Goal: Task Accomplishment & Management: Complete application form

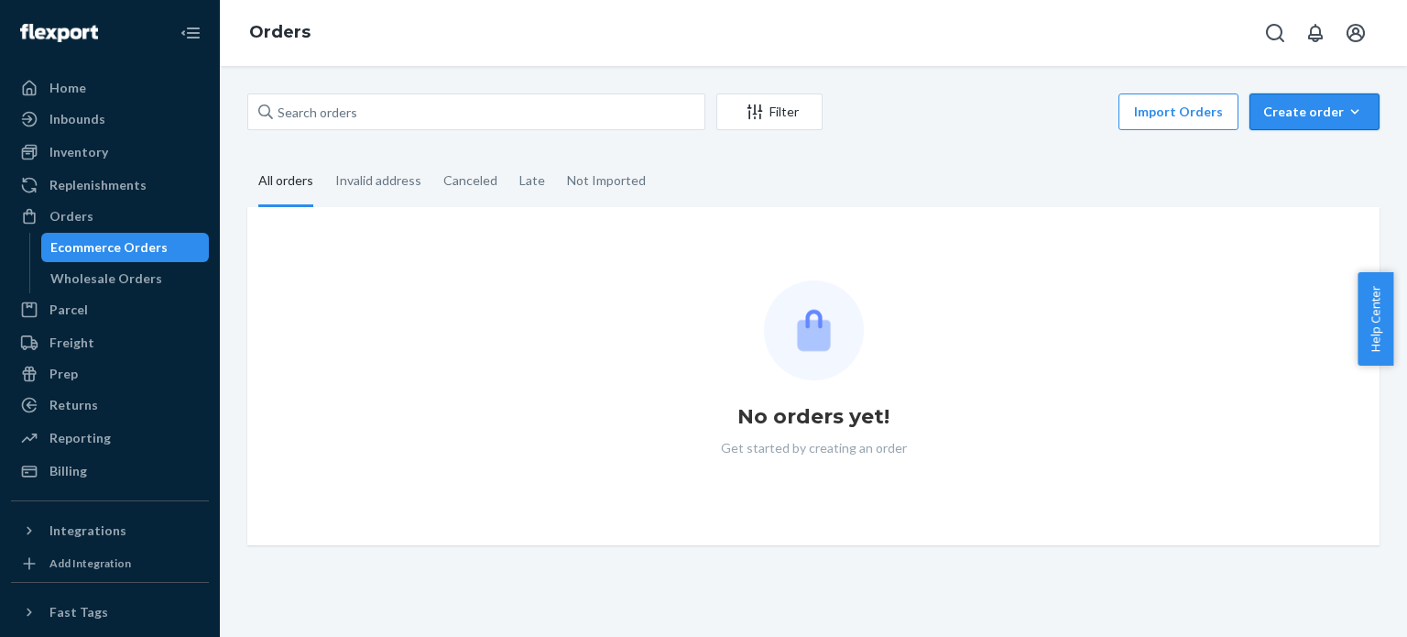
click at [1282, 109] on div "Create order" at bounding box center [1315, 112] width 103 height 18
click at [1277, 167] on button "Ecommerce order" at bounding box center [1342, 156] width 176 height 39
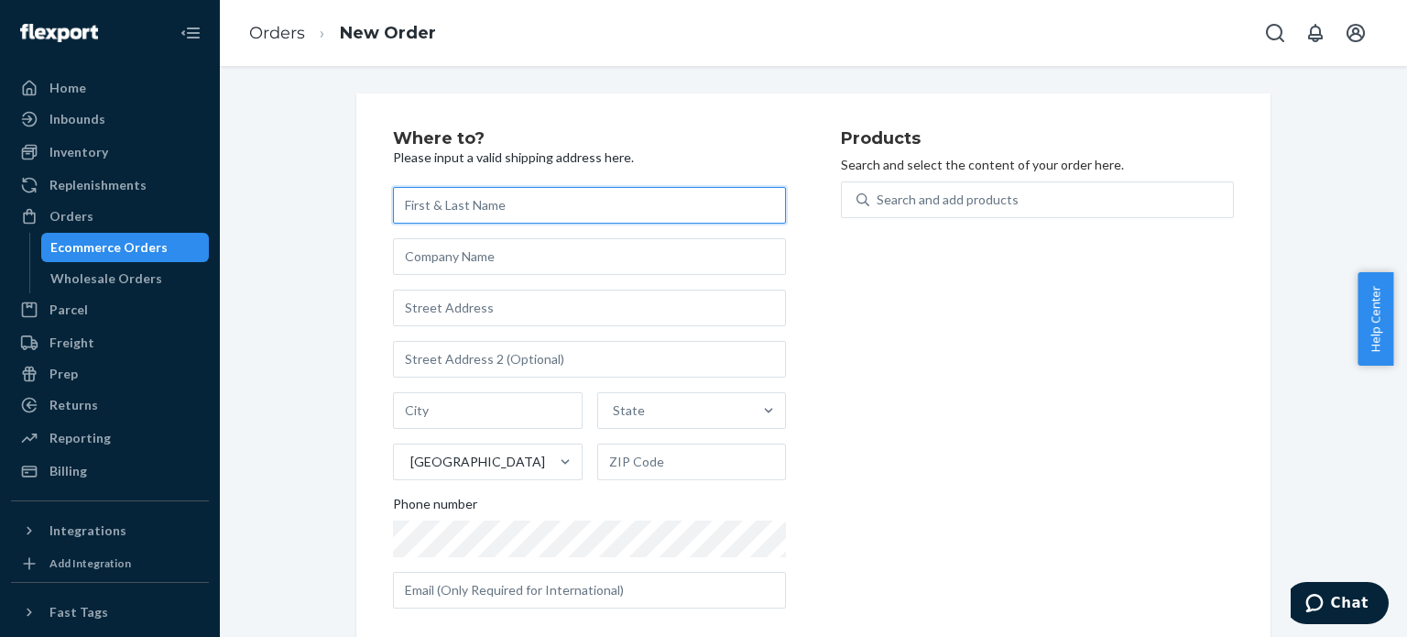
click at [494, 200] on input "text" at bounding box center [589, 205] width 393 height 37
paste input "[PERSON_NAME]"
type input "[PERSON_NAME]"
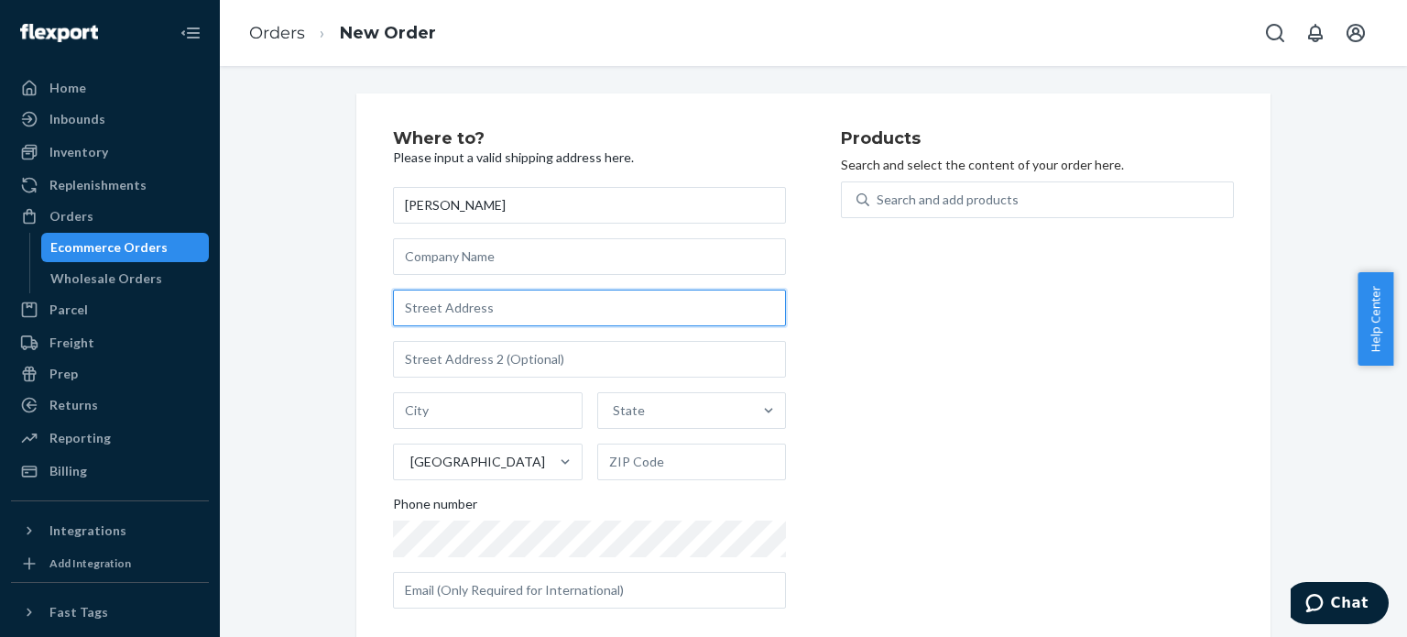
click at [491, 314] on input "text" at bounding box center [589, 308] width 393 height 37
paste input "[STREET_ADDRESS]"
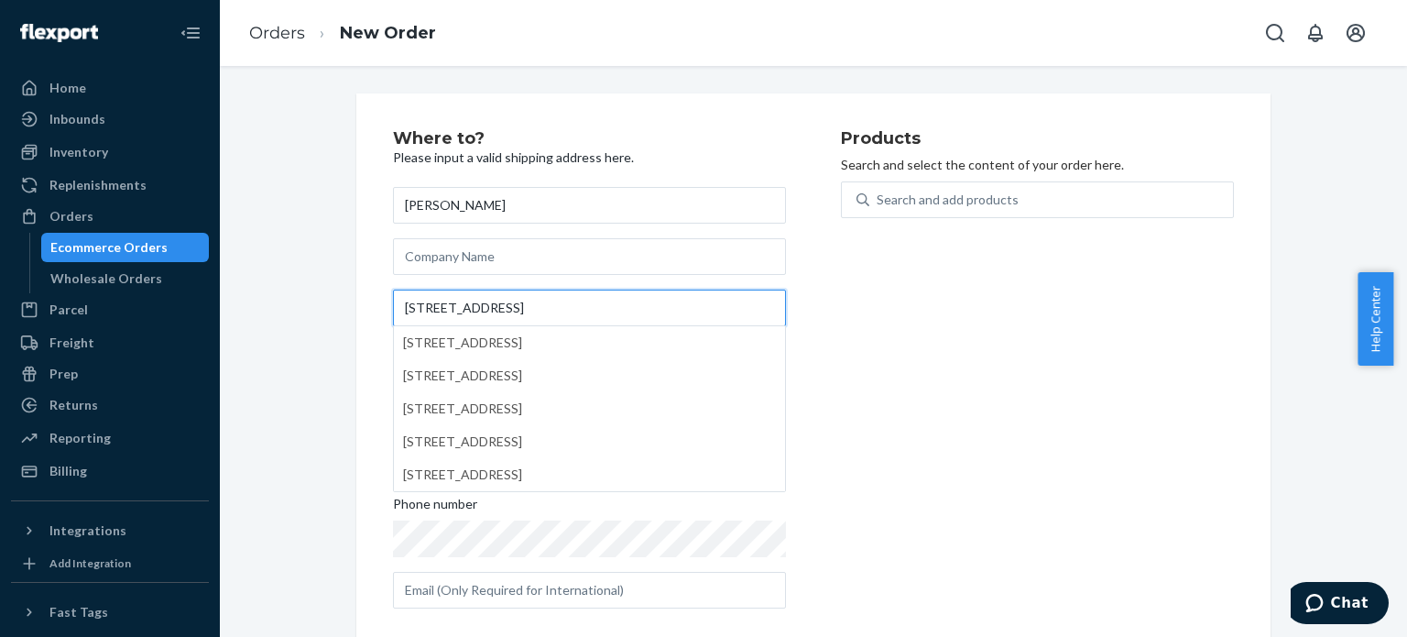
type input "[STREET_ADDRESS]"
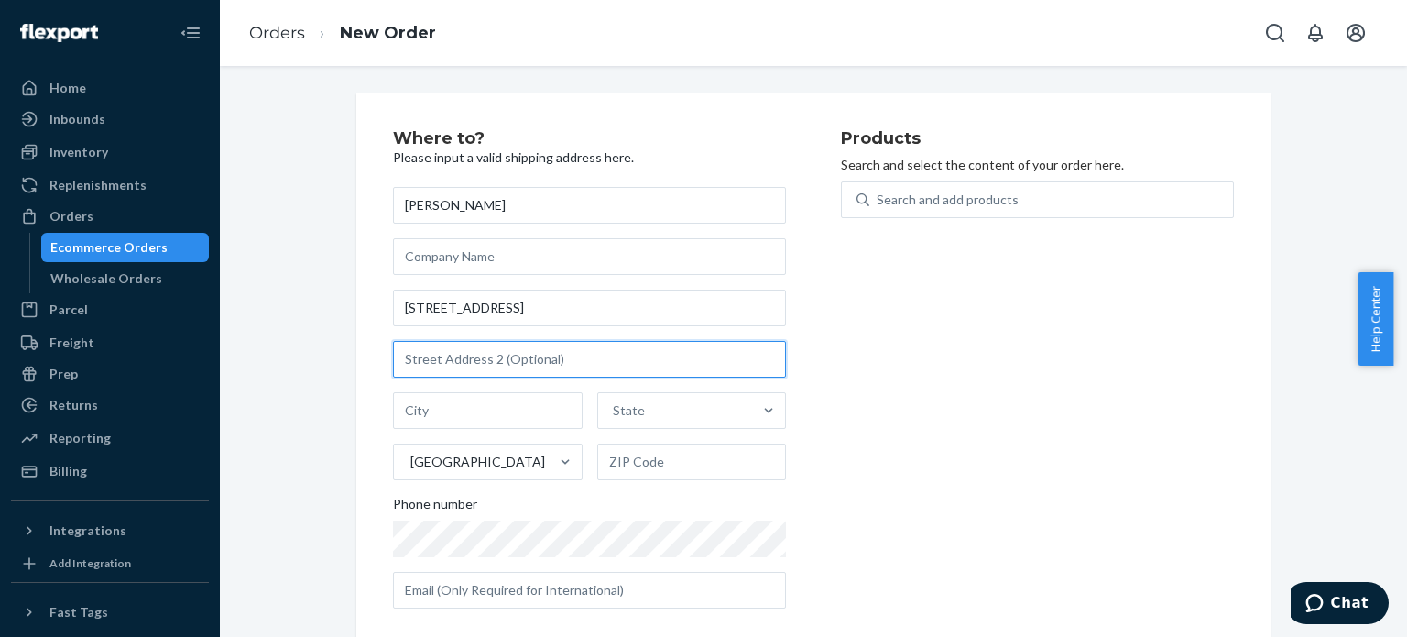
click at [707, 356] on input "text" at bounding box center [589, 359] width 393 height 37
paste input "89"
type input "89"
click at [991, 389] on div "Products Search and select the content of your order here. Search and add produ…" at bounding box center [1037, 376] width 393 height 493
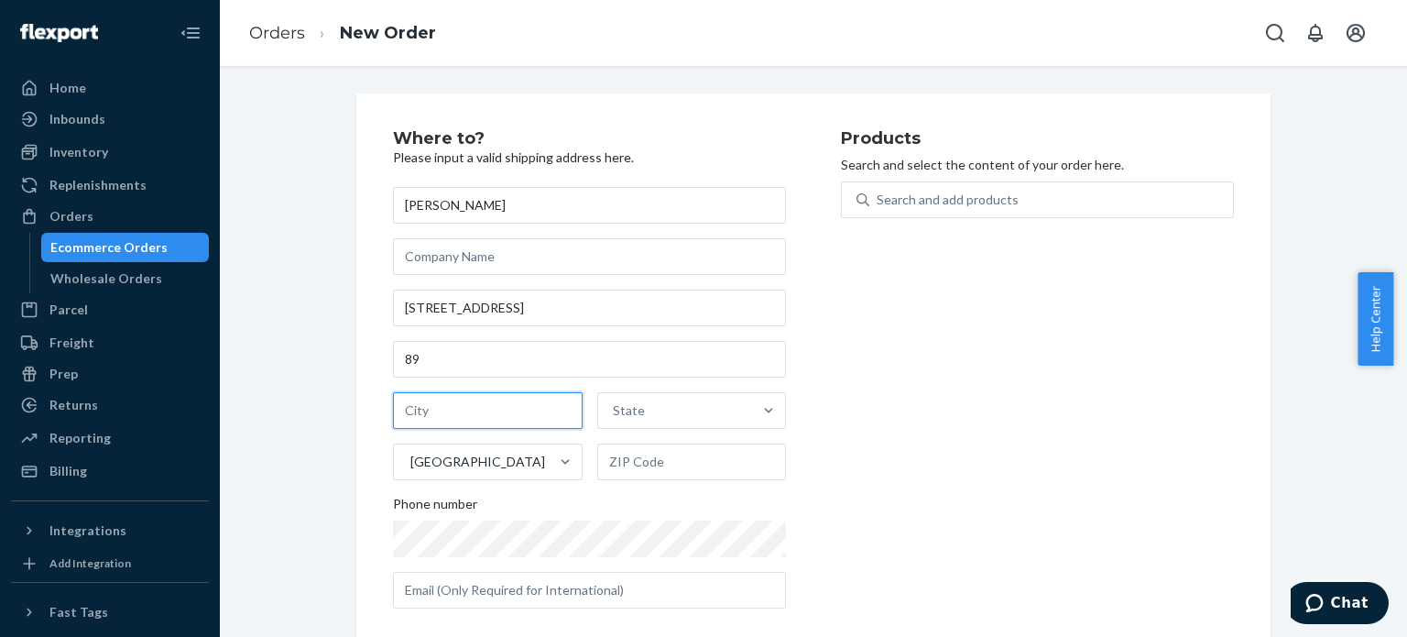
click at [431, 397] on input "text" at bounding box center [488, 410] width 190 height 37
paste input "[GEOGRAPHIC_DATA]"
type input "[GEOGRAPHIC_DATA]"
click at [876, 488] on div "Products Search and select the content of your order here. Search and add produ…" at bounding box center [1037, 376] width 393 height 493
click at [533, 476] on div "[GEOGRAPHIC_DATA]" at bounding box center [471, 461] width 155 height 37
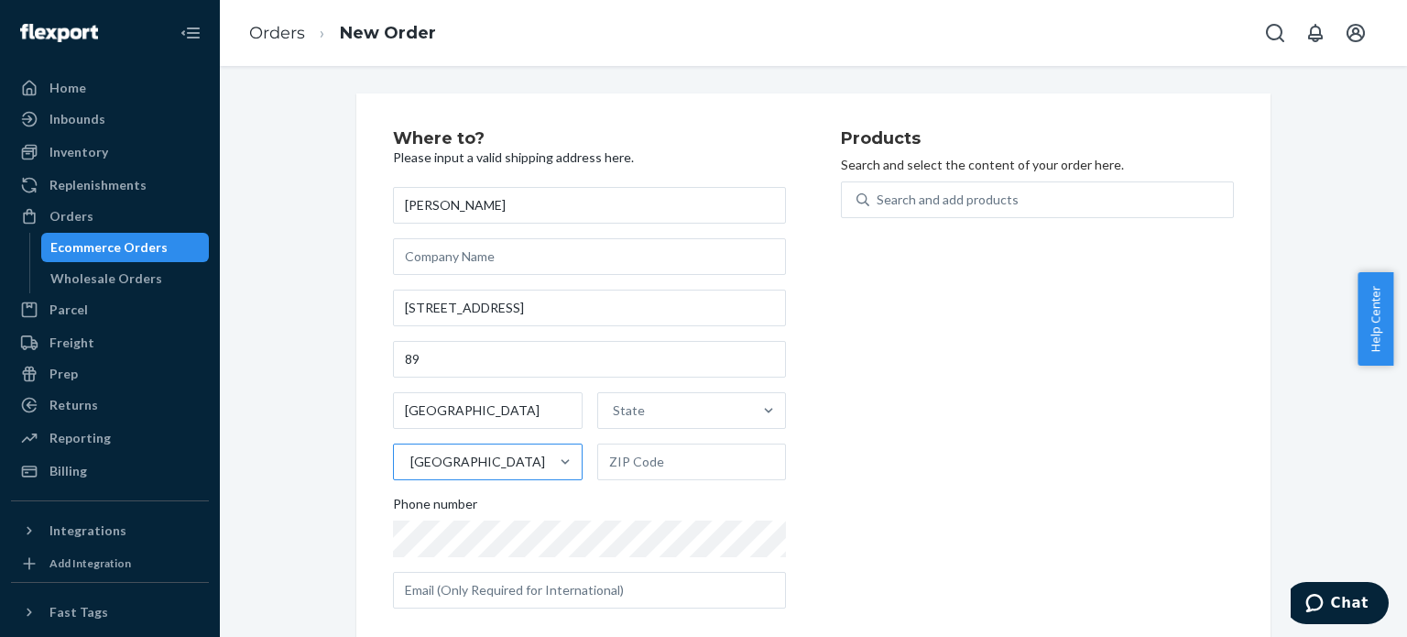
click at [411, 471] on input "[GEOGRAPHIC_DATA]" at bounding box center [410, 462] width 2 height 18
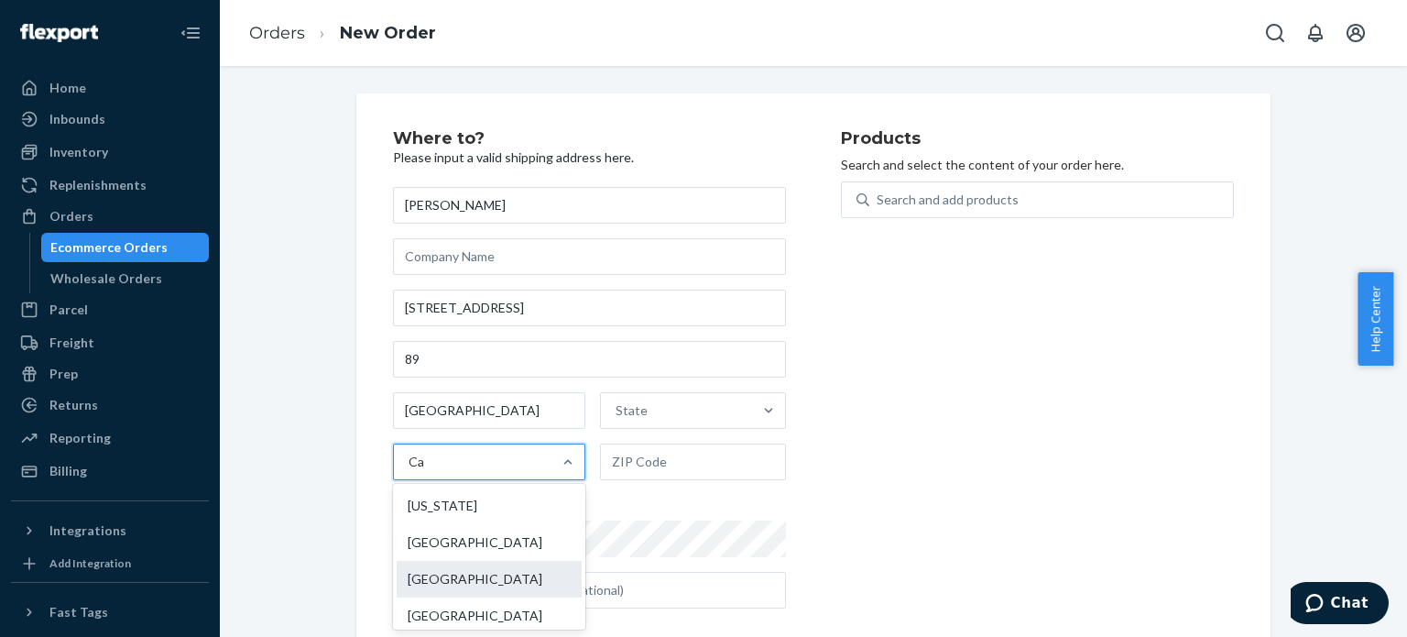
type input "Can"
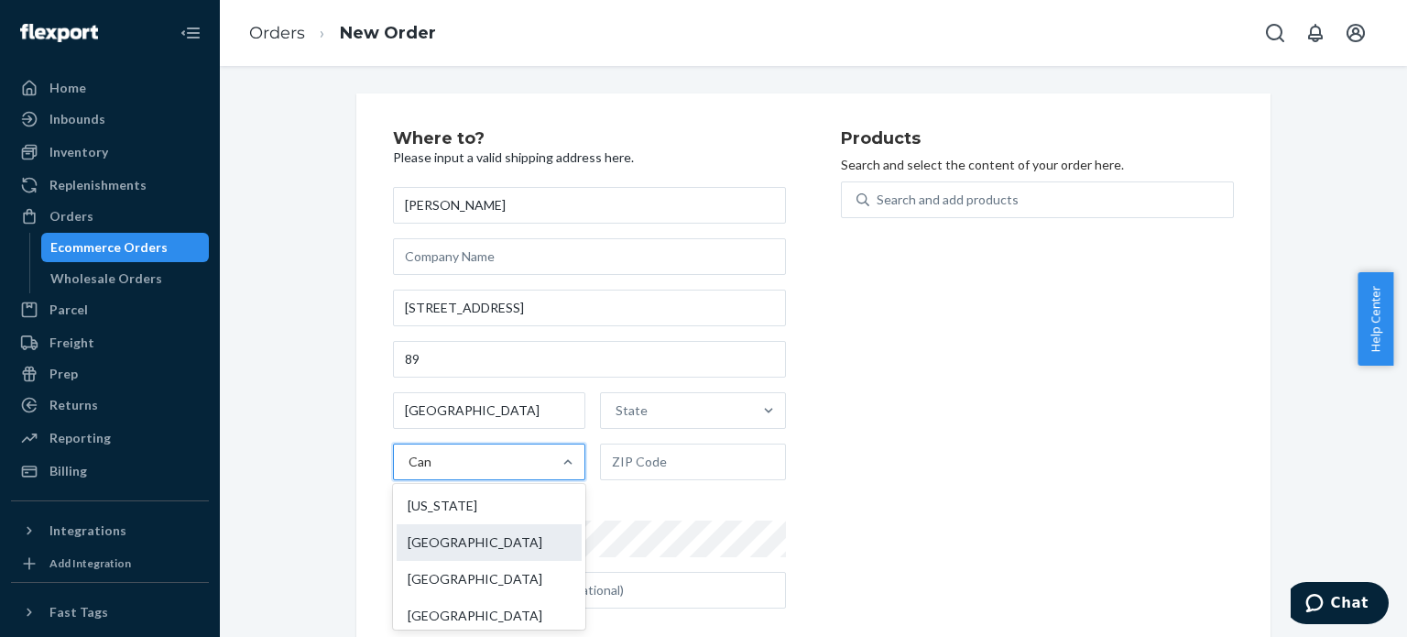
click at [489, 527] on div "[GEOGRAPHIC_DATA]" at bounding box center [489, 542] width 185 height 37
click at [432, 471] on input "Can" at bounding box center [421, 462] width 24 height 18
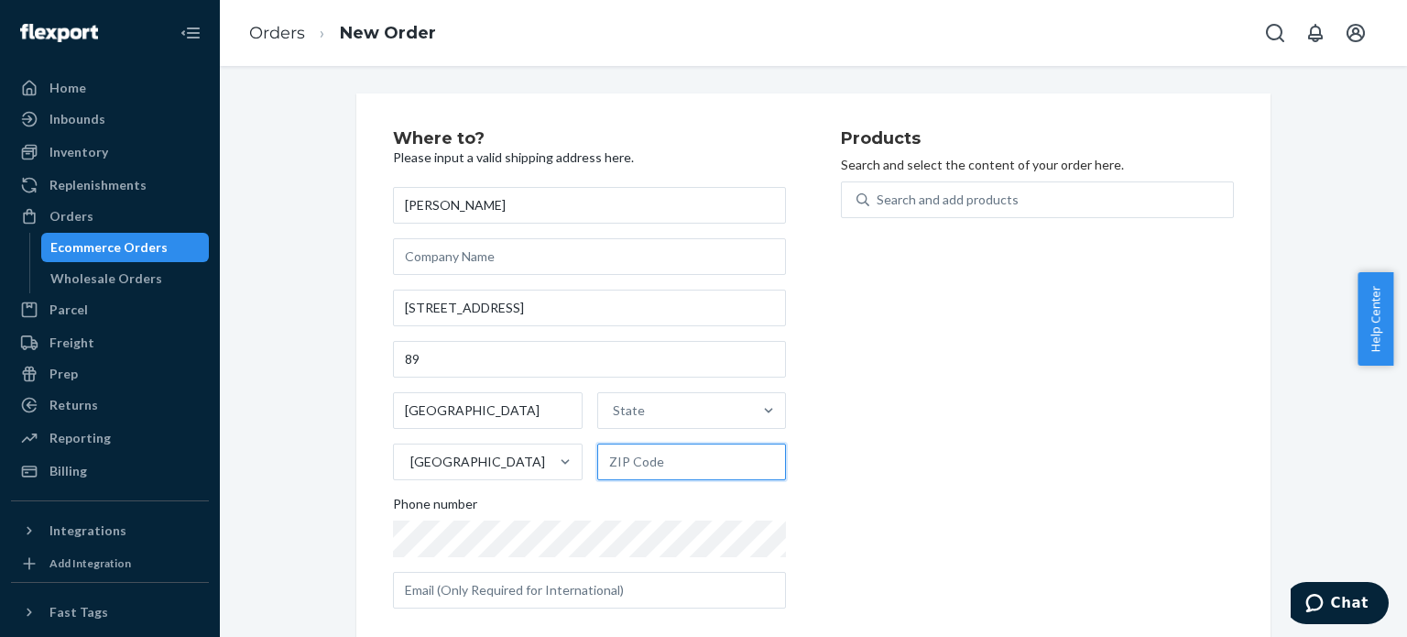
click at [672, 464] on input "text" at bounding box center [692, 461] width 190 height 37
paste input "T5Y 0T3"
type input "T5Y 0T3"
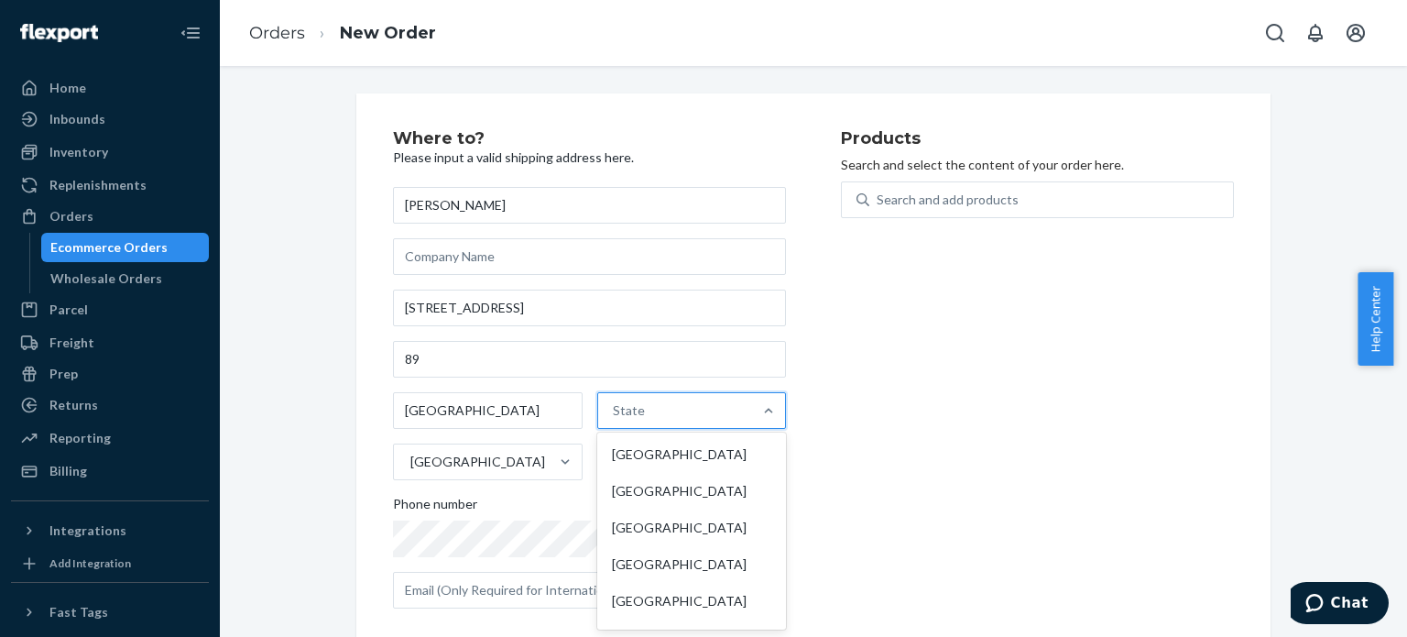
click at [651, 413] on div "State" at bounding box center [675, 410] width 155 height 37
click at [615, 413] on input "option Alberta focused, 1 of 13. 13 results available. Use Up and Down to choos…" at bounding box center [614, 410] width 2 height 18
type input "a"
click at [667, 454] on div "[GEOGRAPHIC_DATA]" at bounding box center [689, 454] width 185 height 37
click at [618, 420] on input "a" at bounding box center [613, 410] width 8 height 18
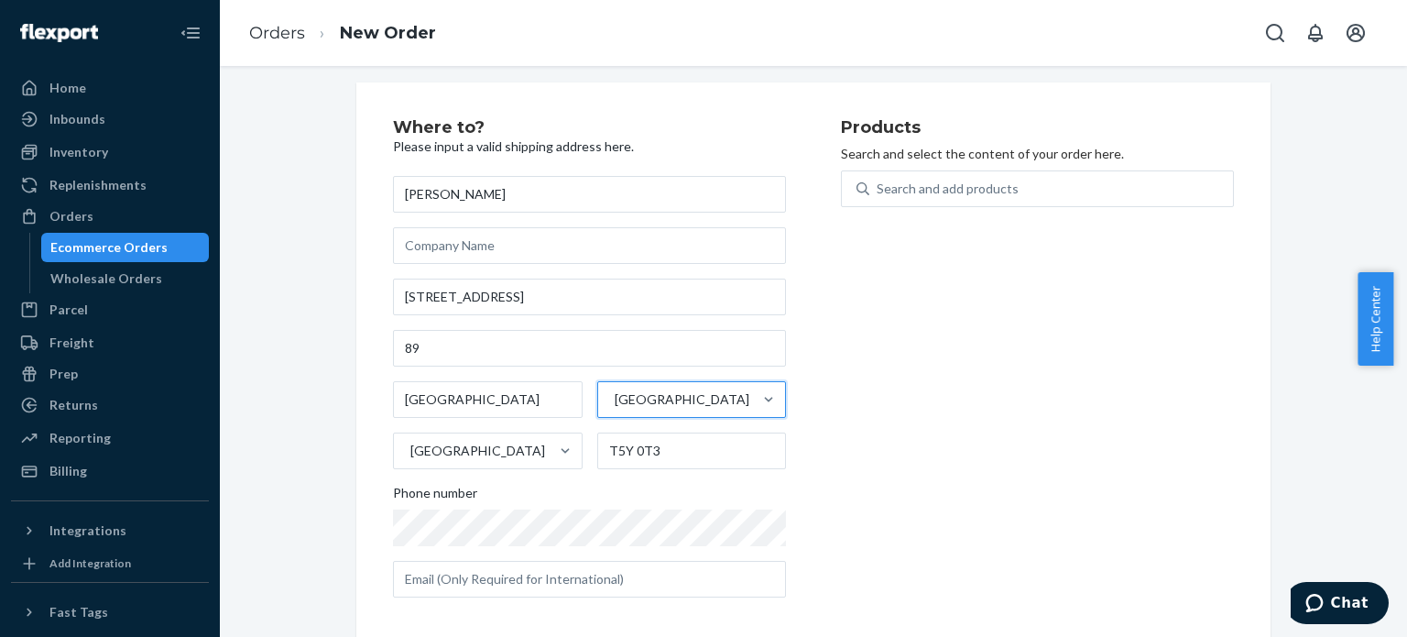
scroll to position [22, 0]
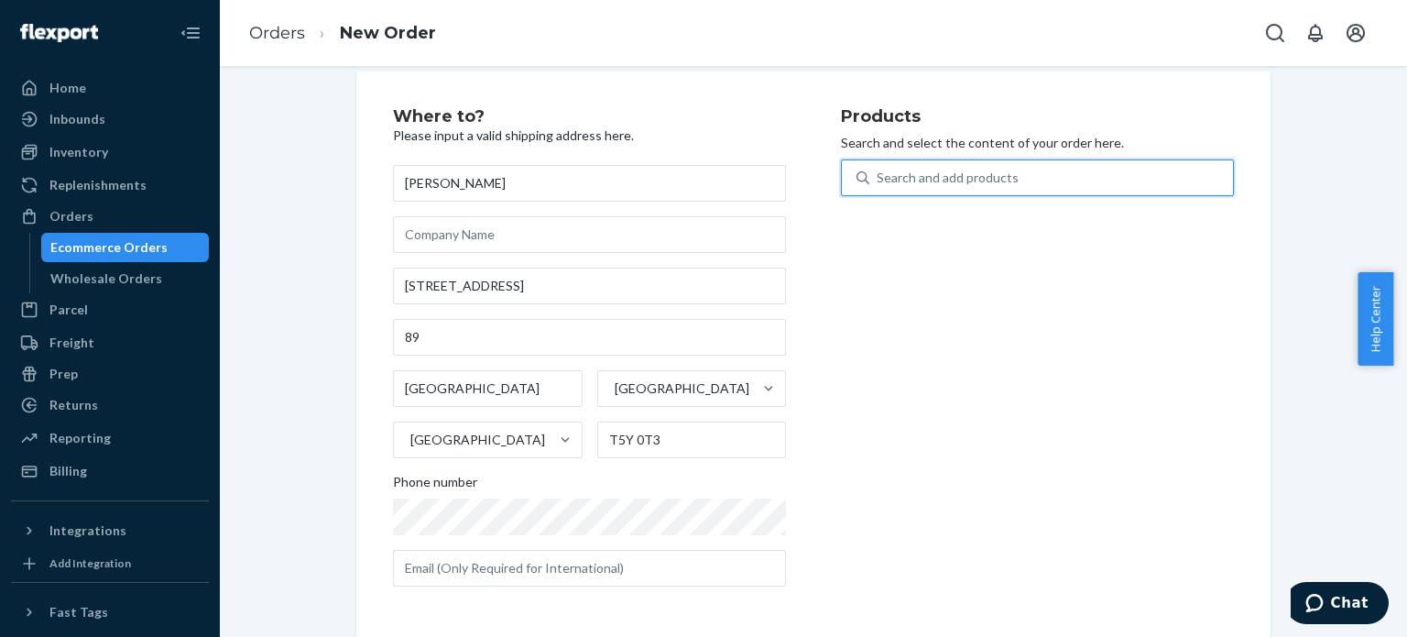
click at [927, 159] on div "Search and add products" at bounding box center [1037, 177] width 393 height 37
click at [879, 169] on input "0 results available. Use Up and Down to choose options, press Enter to select t…" at bounding box center [878, 178] width 2 height 18
type input "cxe"
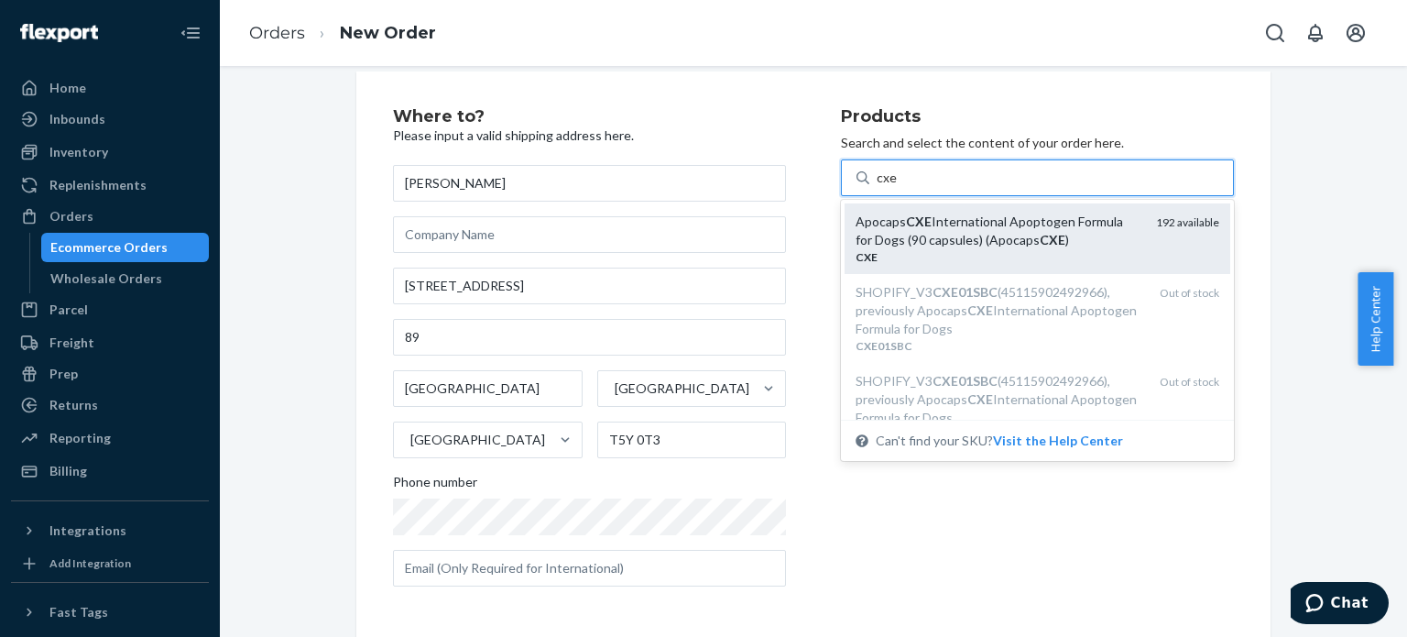
click at [1011, 241] on div "Apocaps CXE International Apoptogen Formula for Dogs (90 capsules) (Apocaps CXE…" at bounding box center [999, 231] width 286 height 37
click at [898, 187] on input "cxe" at bounding box center [887, 178] width 21 height 18
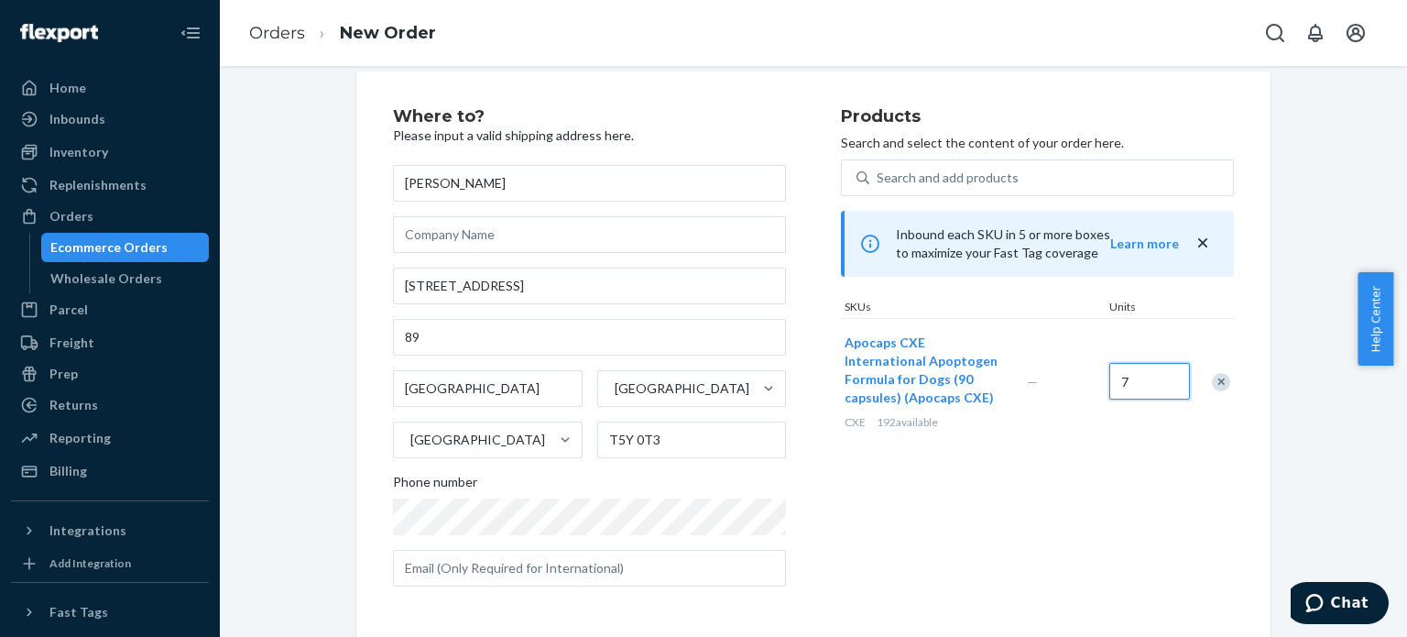
type input "7"
click at [1031, 457] on div "Products Search and select the content of your order here. Search and add produ…" at bounding box center [1037, 354] width 393 height 493
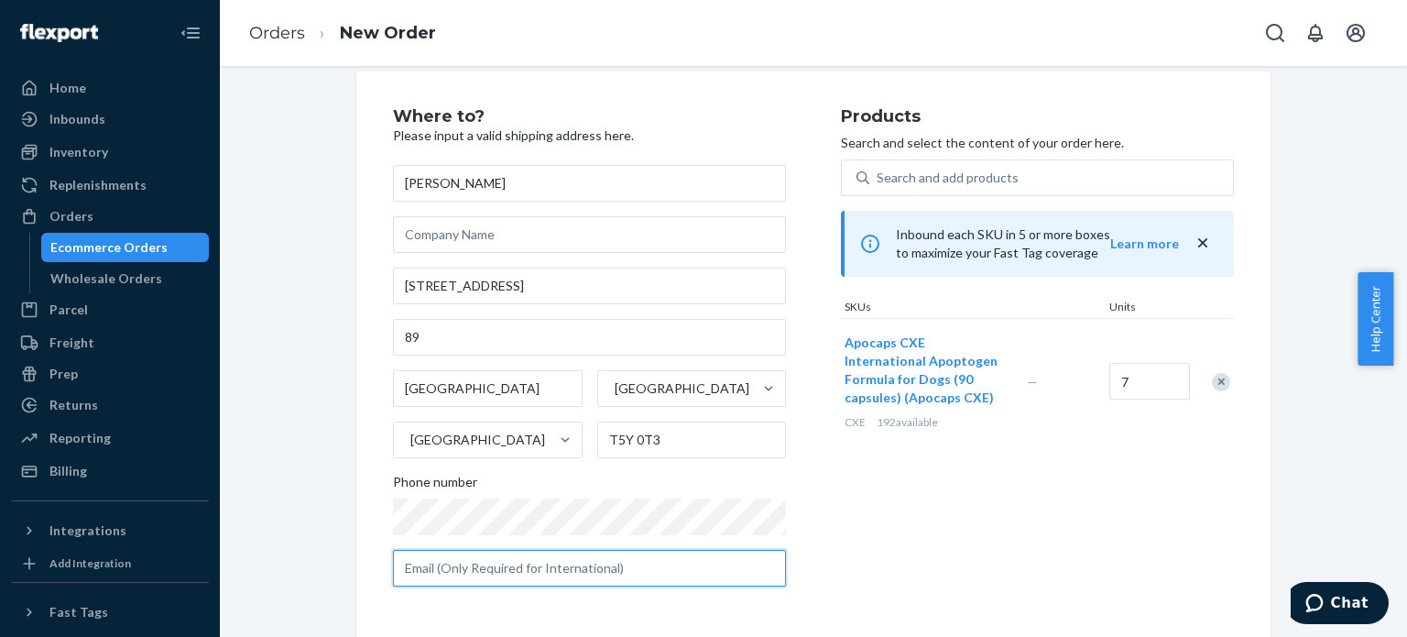
click at [561, 580] on input "text" at bounding box center [589, 568] width 393 height 37
paste input "[EMAIL_ADDRESS][DOMAIN_NAME]"
type input "[EMAIL_ADDRESS][DOMAIN_NAME]"
click at [895, 562] on div "Products Search and select the content of your order here. Search and add produ…" at bounding box center [1037, 354] width 393 height 493
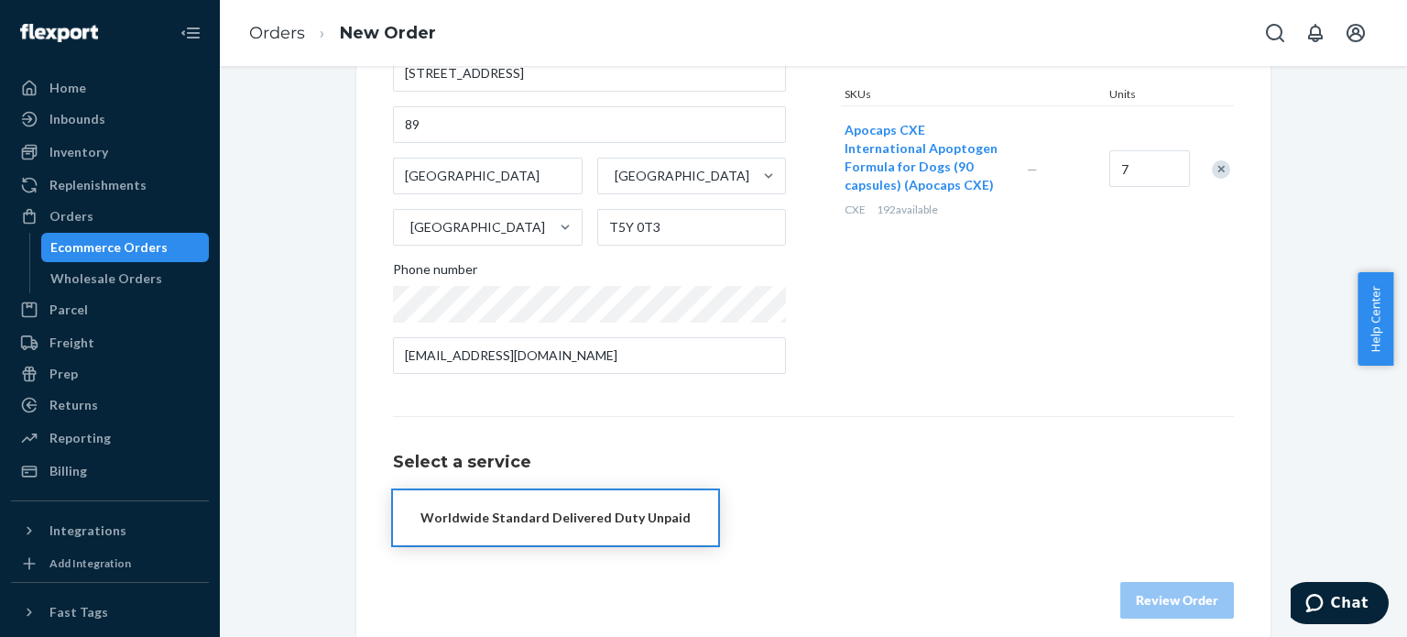
scroll to position [252, 0]
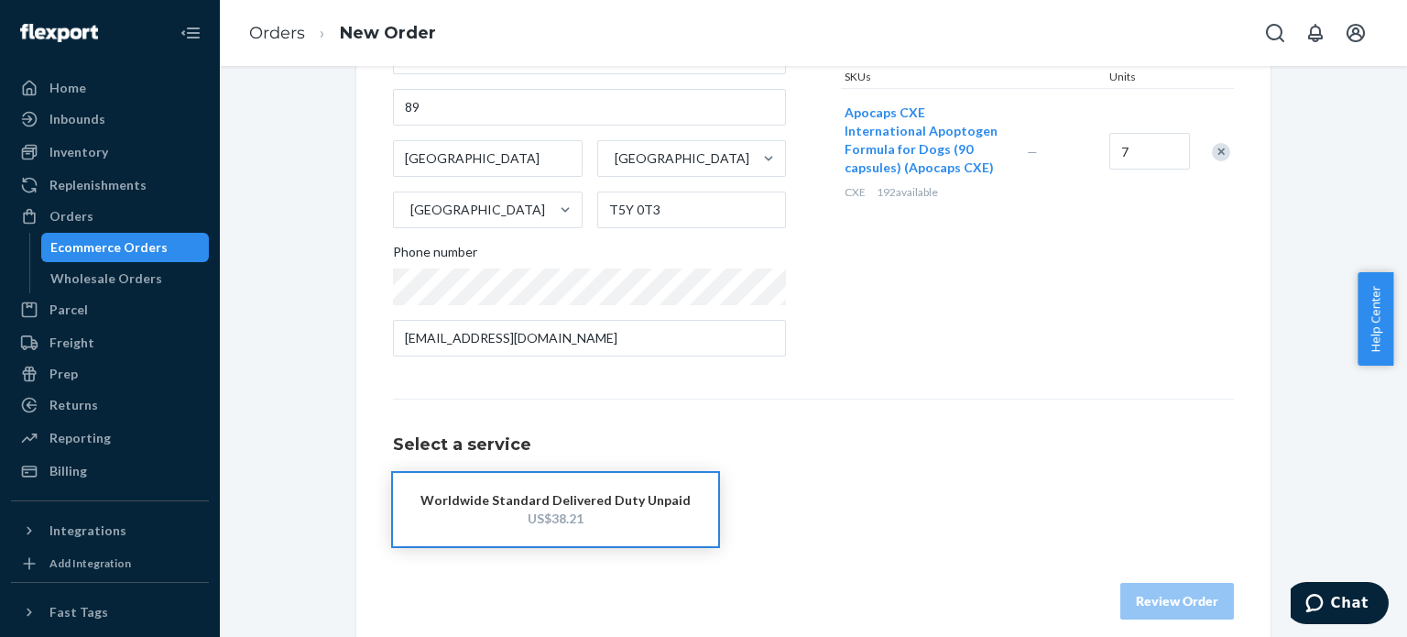
click at [621, 507] on div "Worldwide Standard Delivered Duty Unpaid" at bounding box center [556, 500] width 270 height 18
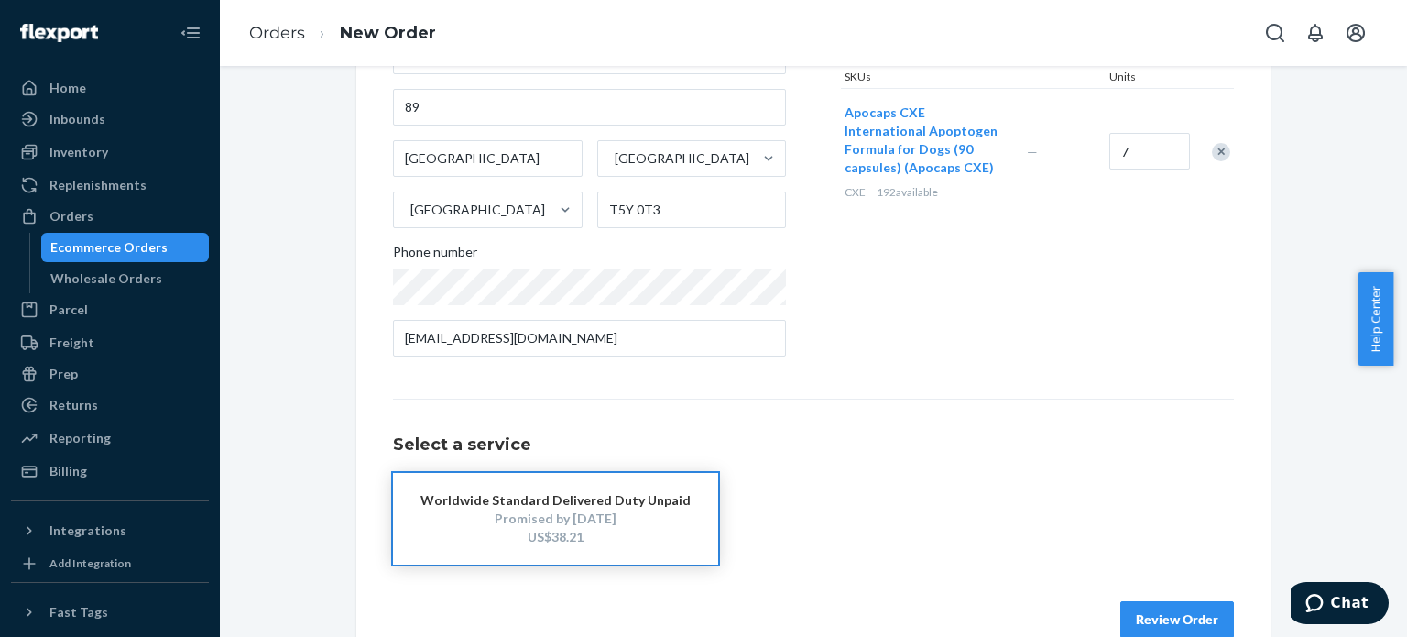
click at [1156, 619] on button "Review Order" at bounding box center [1178, 619] width 114 height 37
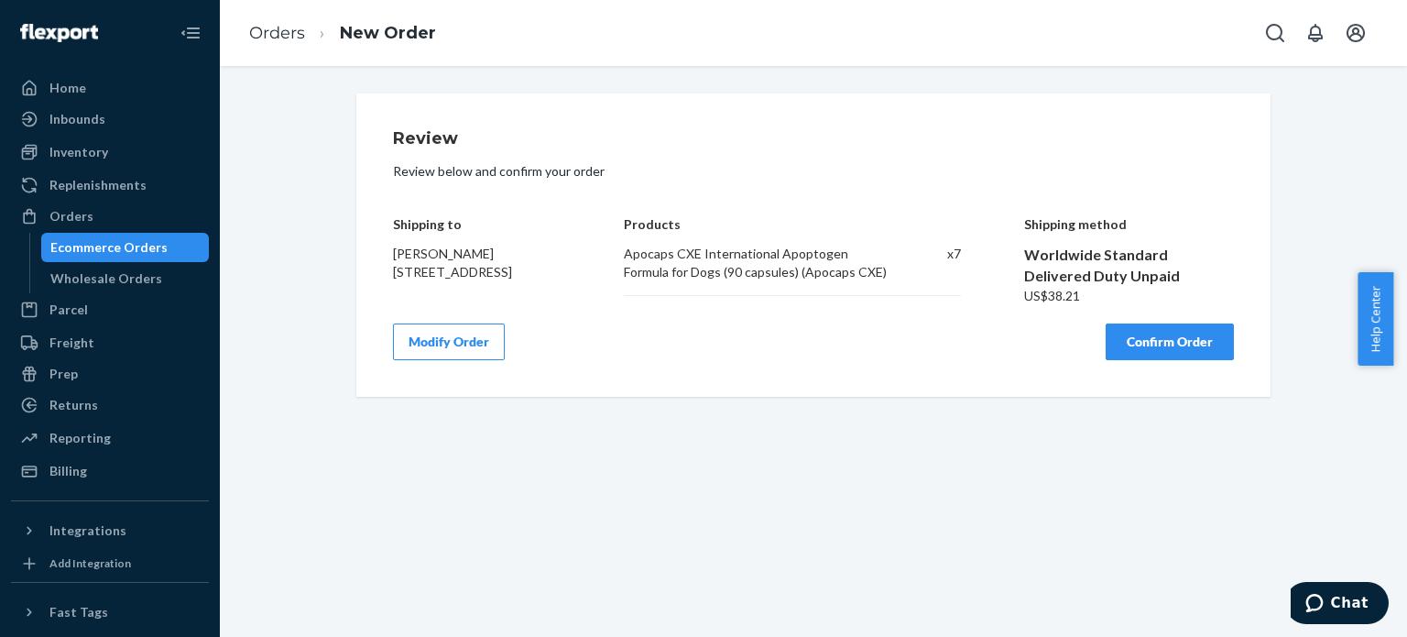
click at [1147, 344] on button "Confirm Order" at bounding box center [1170, 341] width 128 height 37
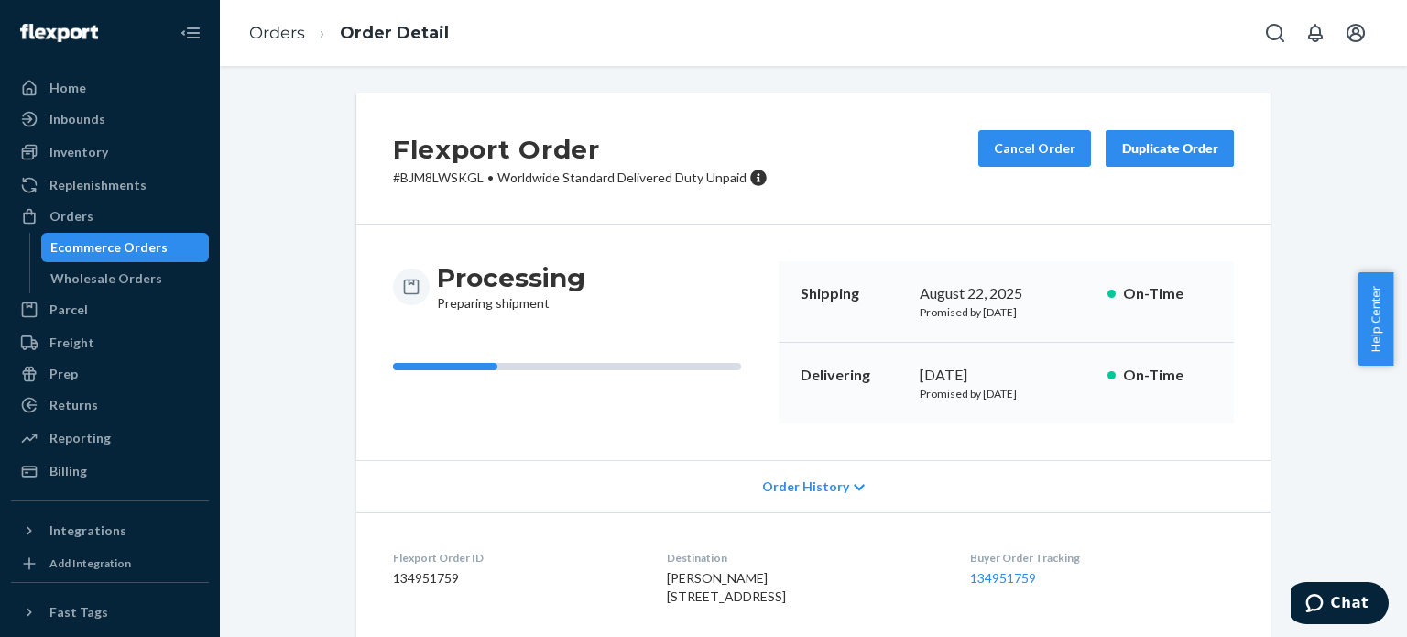
click at [757, 282] on div "Processing Preparing shipment" at bounding box center [578, 286] width 371 height 51
